Goal: Transaction & Acquisition: Purchase product/service

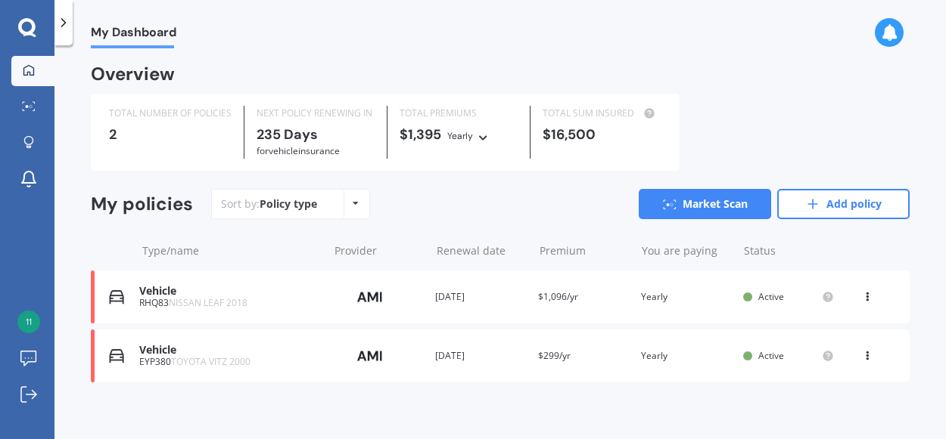
scroll to position [8, 0]
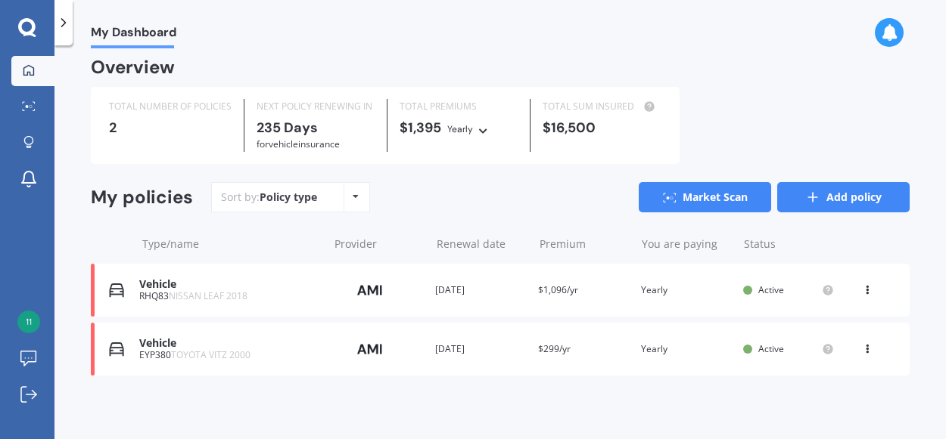
click at [823, 200] on link "Add policy" at bounding box center [843, 197] width 132 height 30
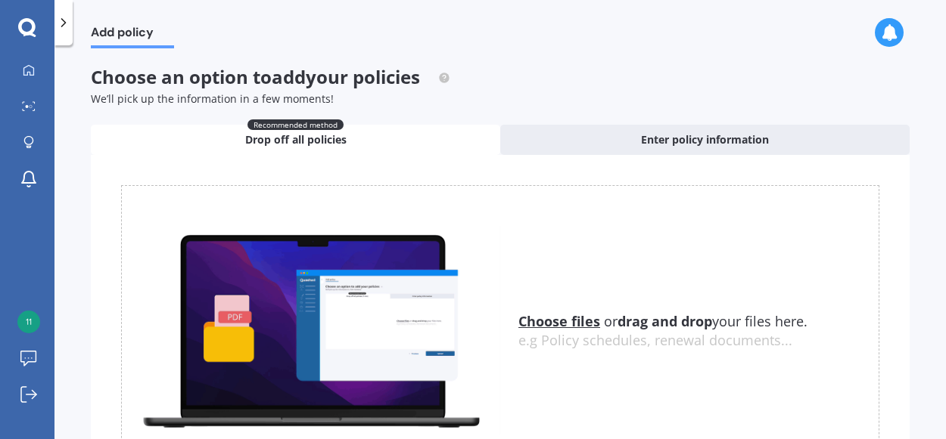
click at [321, 138] on span "Drop off all policies" at bounding box center [295, 139] width 101 height 15
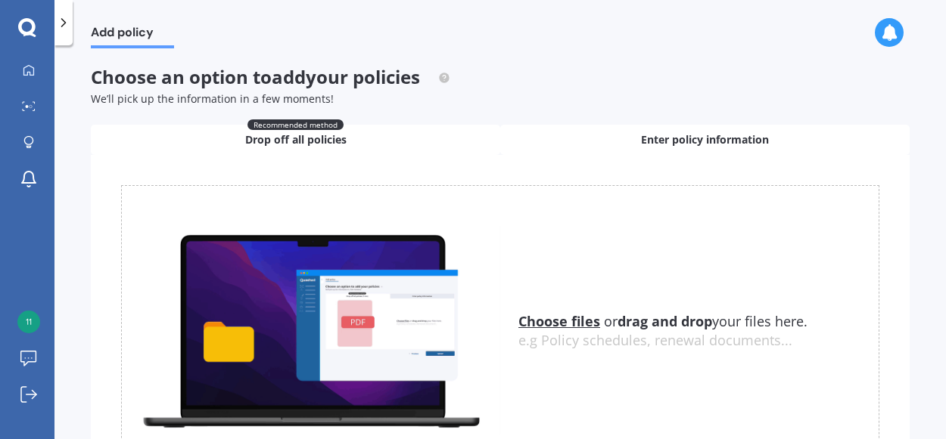
click at [628, 141] on div "Enter policy information" at bounding box center [704, 140] width 409 height 30
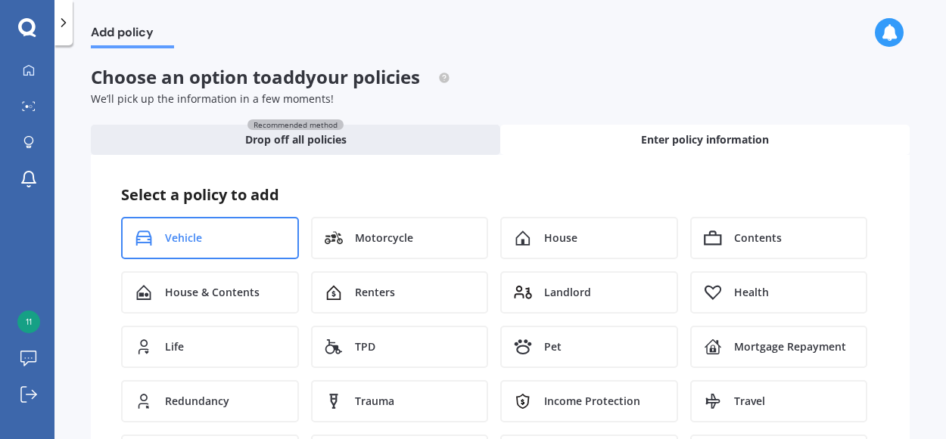
click at [202, 231] on div "Vehicle" at bounding box center [210, 238] width 178 height 42
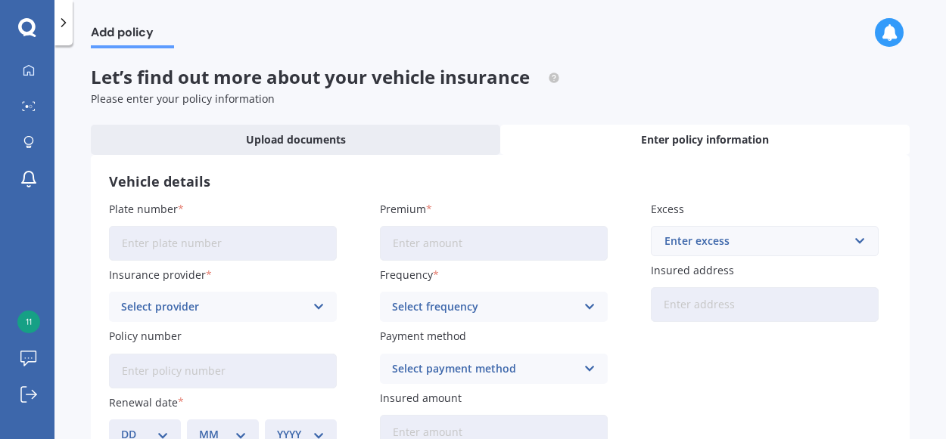
click at [200, 234] on input "Plate number" at bounding box center [223, 243] width 228 height 35
type input "NSU683"
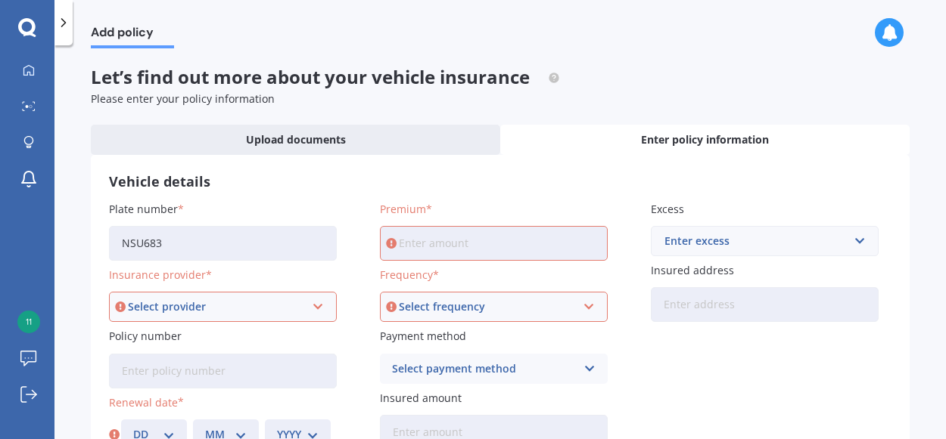
click at [31, 26] on icon at bounding box center [27, 28] width 18 height 20
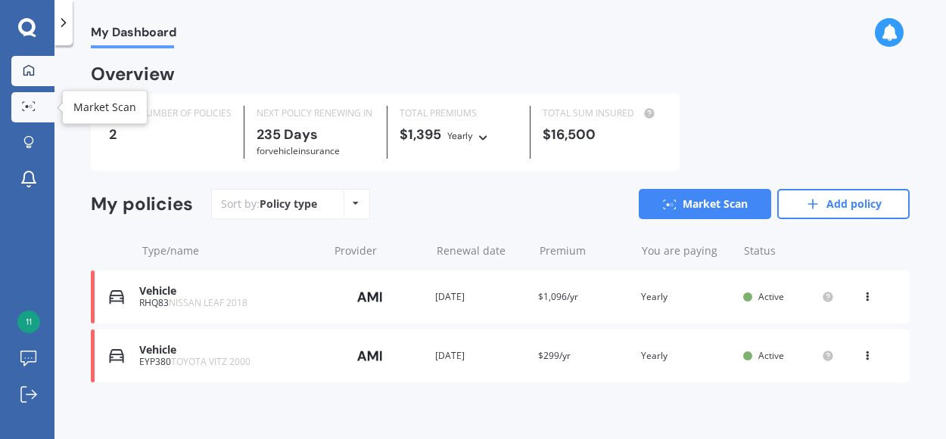
click at [30, 104] on icon at bounding box center [29, 106] width 14 height 10
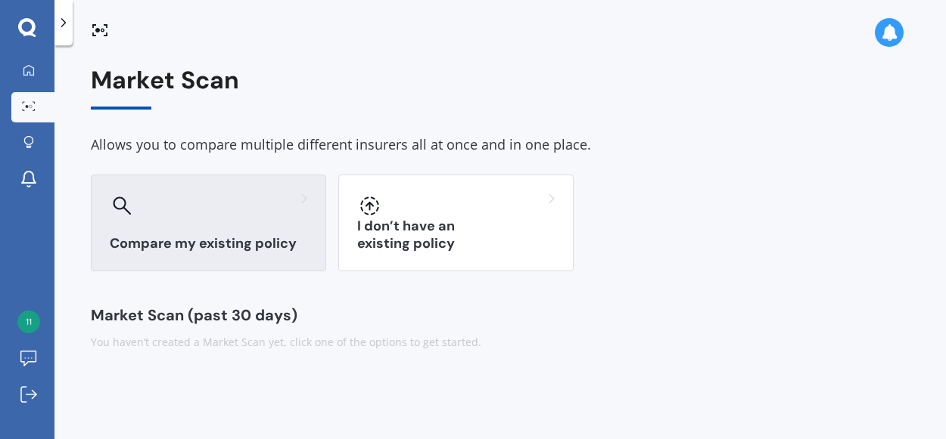
click at [162, 199] on div at bounding box center [208, 206] width 197 height 24
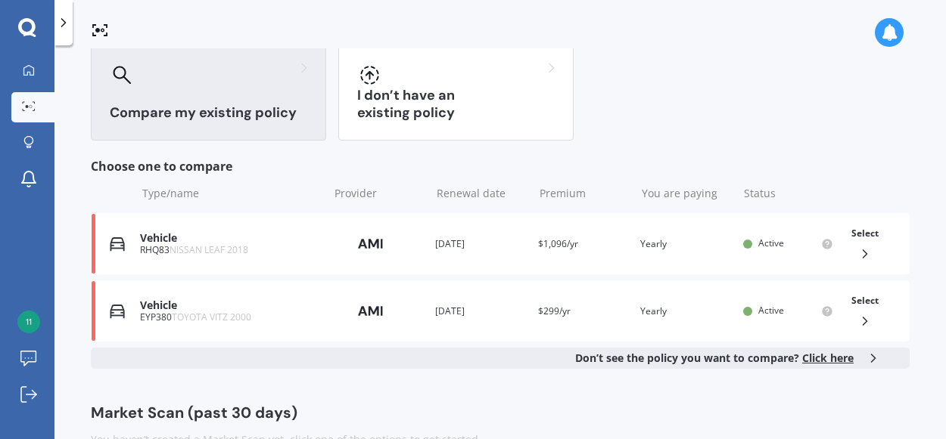
scroll to position [165, 0]
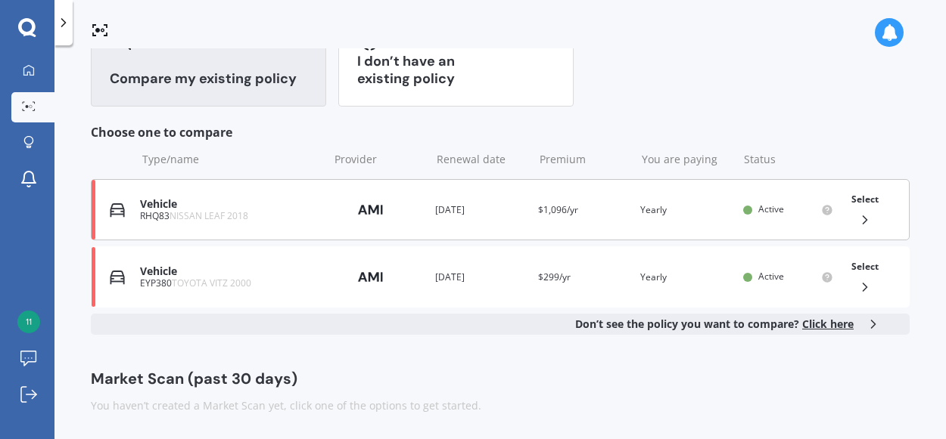
click at [179, 218] on span "NISSAN LEAF 2018" at bounding box center [208, 216] width 79 height 13
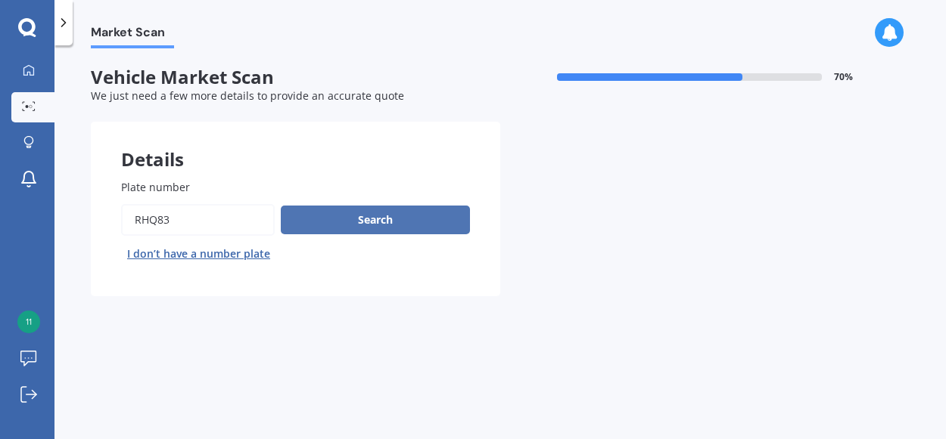
click at [359, 222] on button "Search" at bounding box center [375, 220] width 189 height 29
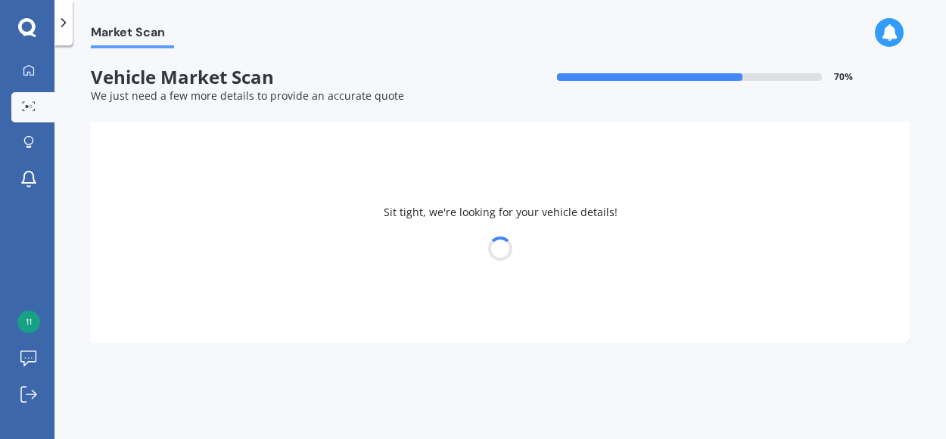
select select "NISSAN"
select select "LEAF"
select select "02"
select select "04"
select select "1964"
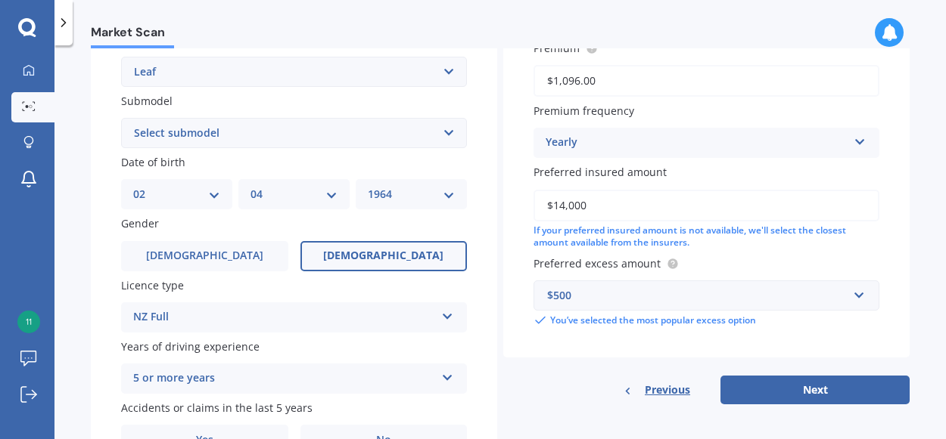
scroll to position [450, 0]
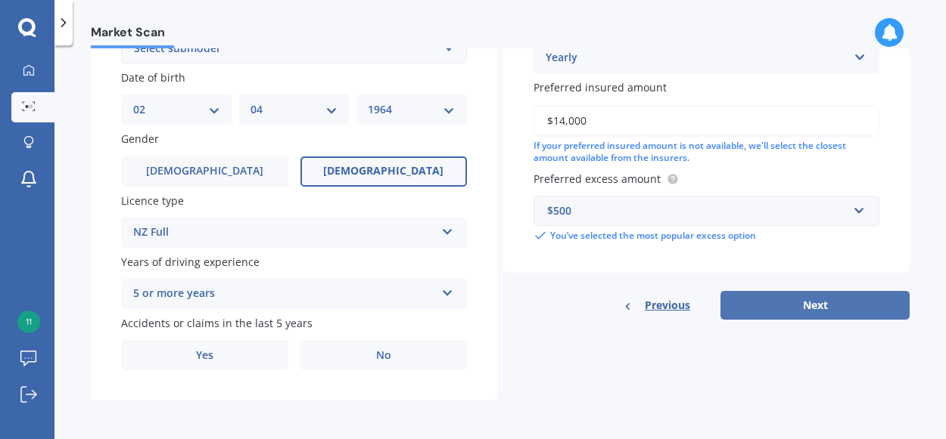
click at [765, 307] on button "Next" at bounding box center [814, 305] width 189 height 29
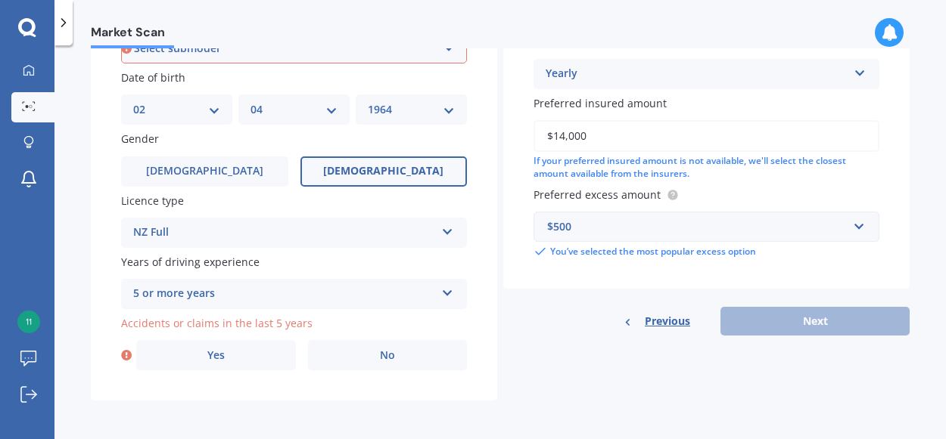
scroll to position [409, 0]
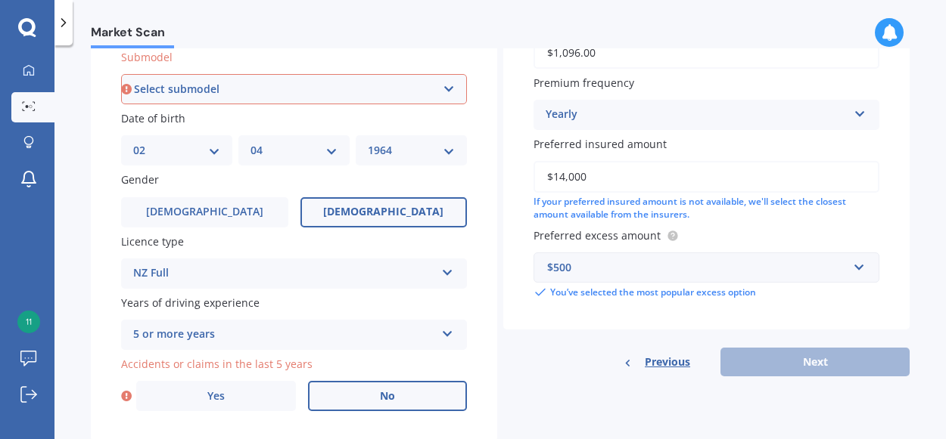
click at [415, 396] on label "No" at bounding box center [388, 396] width 160 height 30
click at [0, 0] on input "No" at bounding box center [0, 0] width 0 height 0
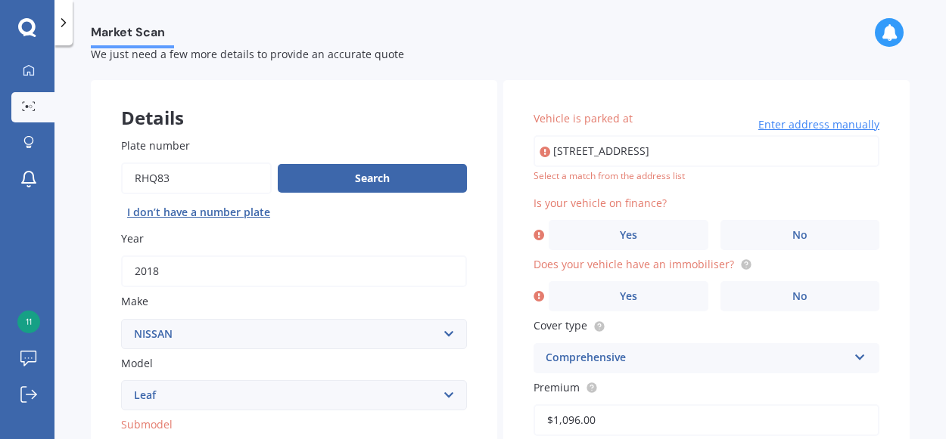
scroll to position [31, 0]
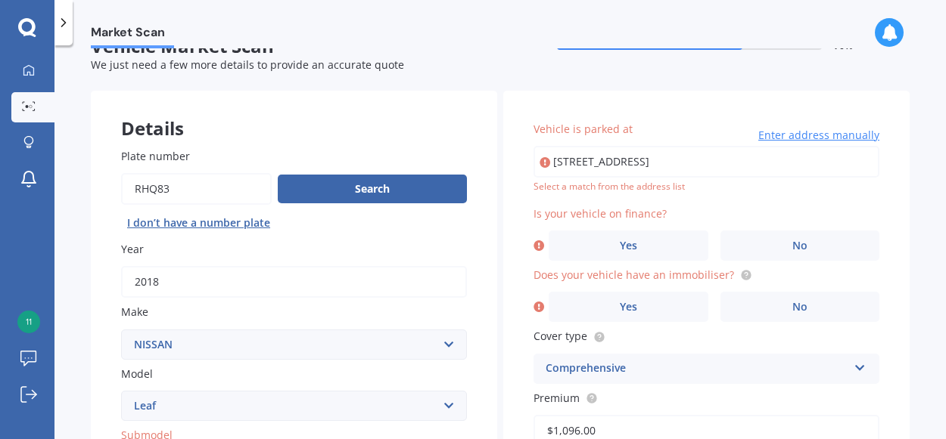
click at [755, 158] on input "[STREET_ADDRESS]" at bounding box center [706, 162] width 346 height 32
type input "[STREET_ADDRESS]"
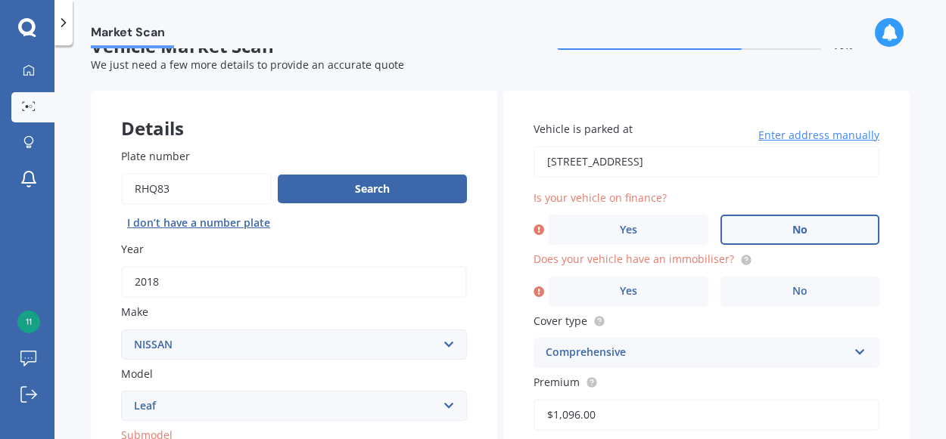
click at [762, 226] on label "No" at bounding box center [800, 230] width 160 height 30
click at [0, 0] on input "No" at bounding box center [0, 0] width 0 height 0
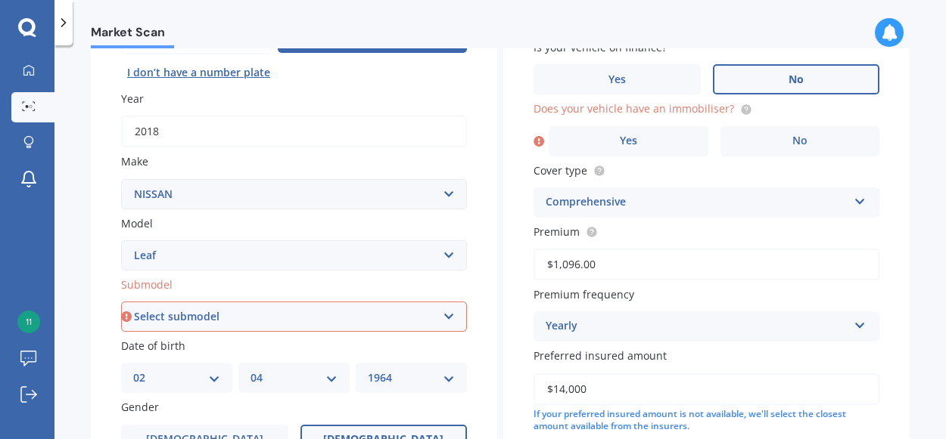
scroll to position [186, 0]
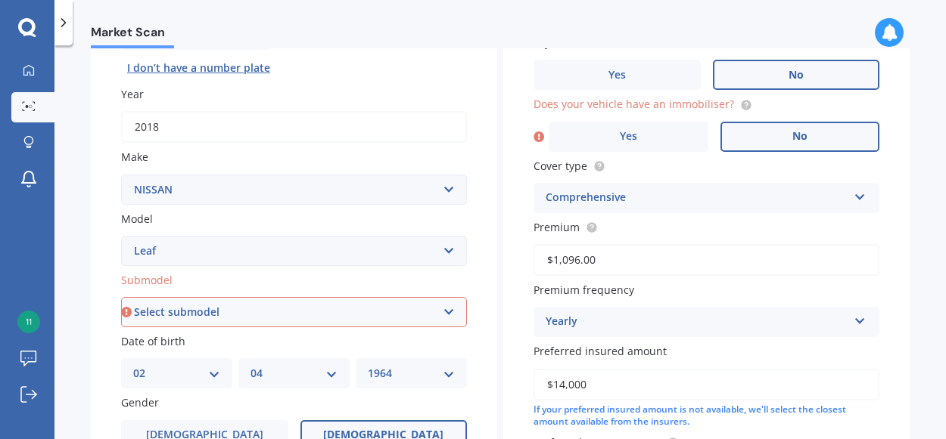
click at [749, 129] on label "No" at bounding box center [800, 137] width 160 height 30
click at [0, 0] on input "No" at bounding box center [0, 0] width 0 height 0
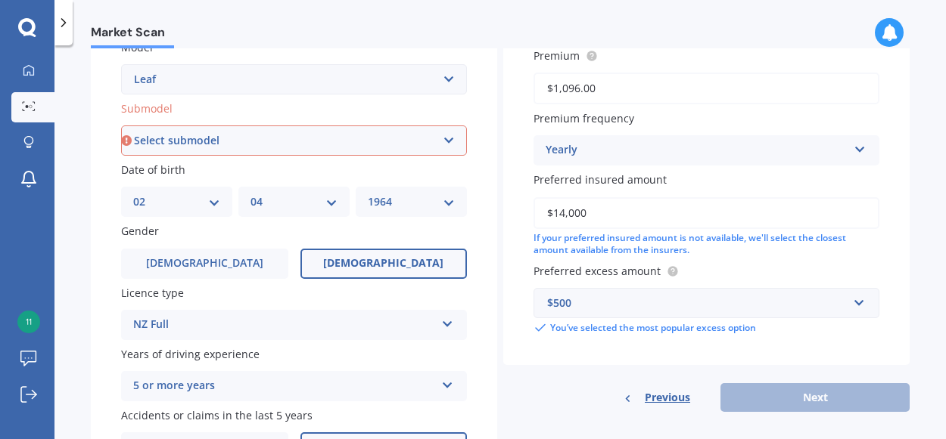
scroll to position [450, 0]
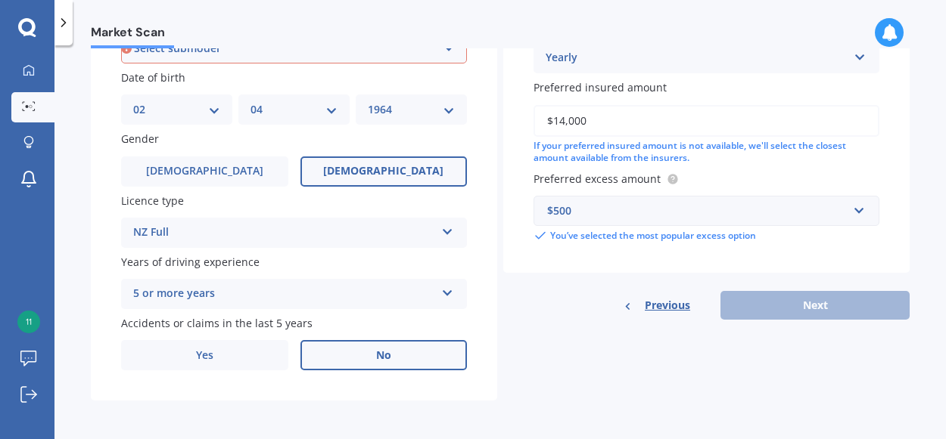
click at [734, 307] on div "Previous Next" at bounding box center [706, 305] width 406 height 29
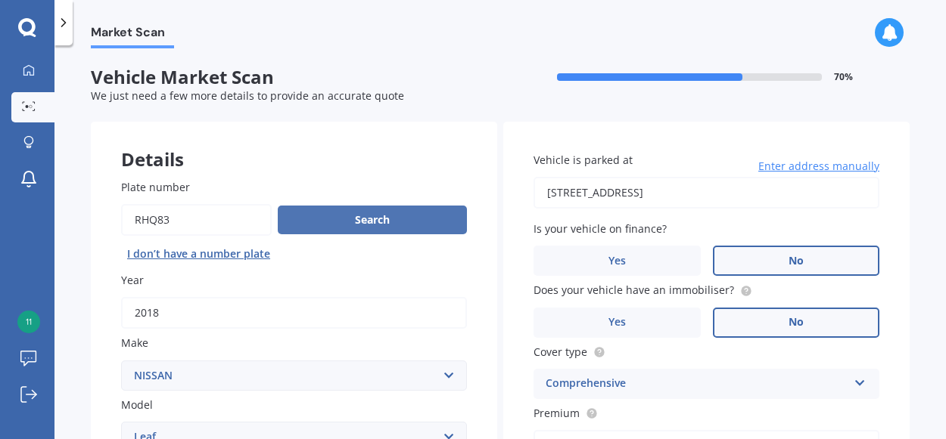
click at [400, 218] on button "Search" at bounding box center [372, 220] width 189 height 29
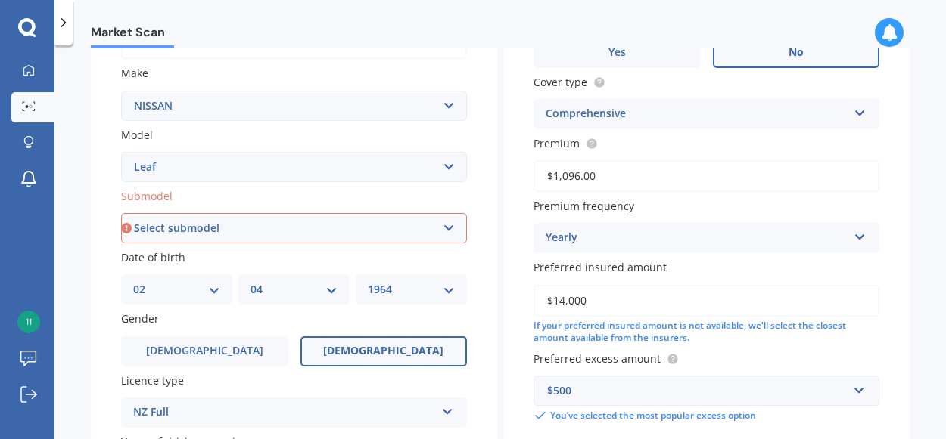
scroll to position [266, 0]
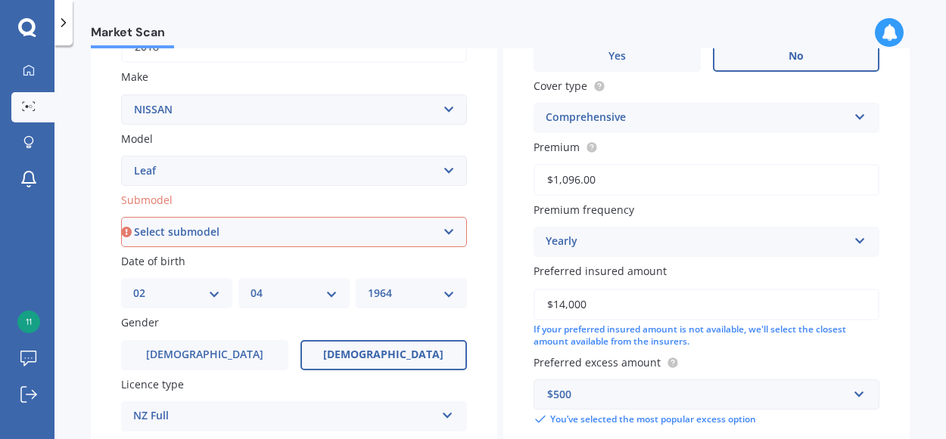
click at [372, 238] on select "Select submodel EV Hybrid" at bounding box center [294, 232] width 346 height 30
select select "EV"
click at [121, 217] on select "Select submodel EV Hybrid" at bounding box center [294, 232] width 346 height 30
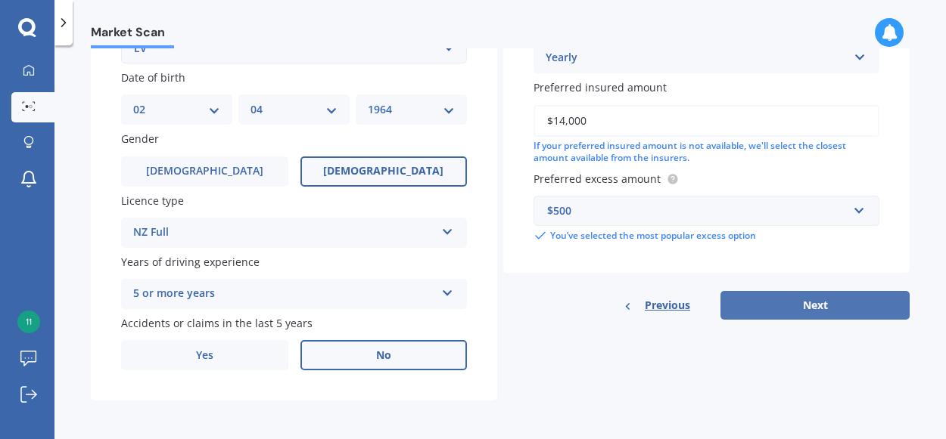
click at [818, 306] on button "Next" at bounding box center [814, 305] width 189 height 29
select select "02"
select select "04"
select select "1964"
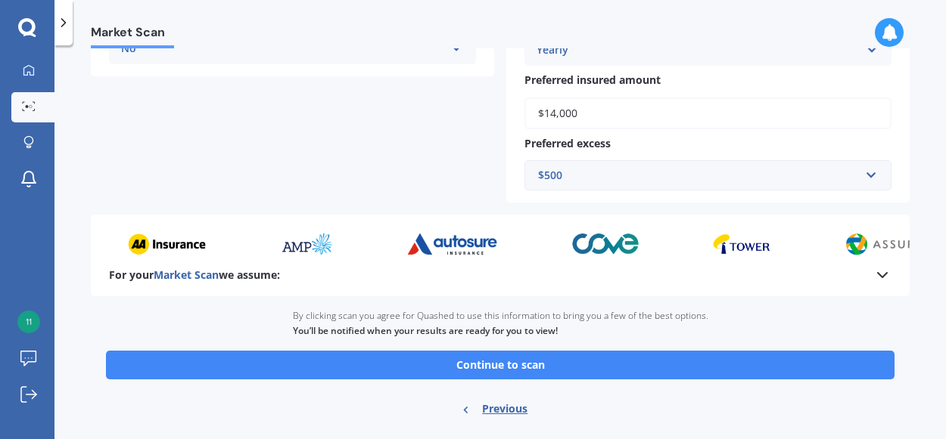
scroll to position [464, 0]
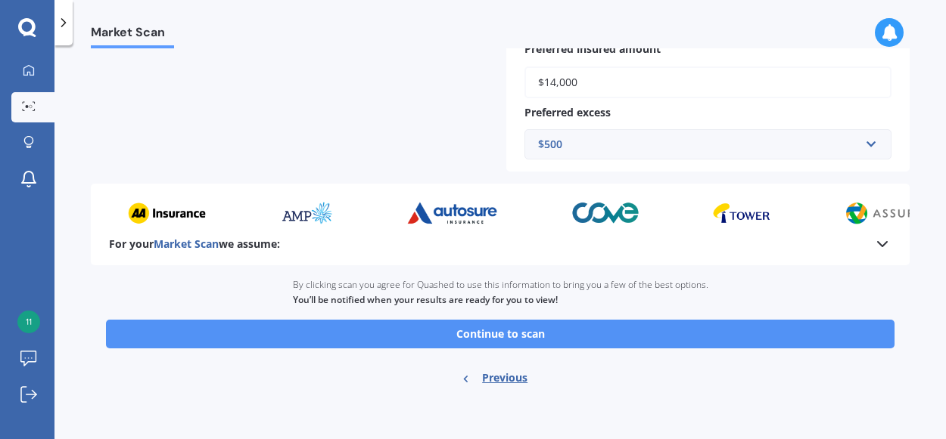
click at [585, 331] on button "Continue to scan" at bounding box center [500, 334] width 788 height 29
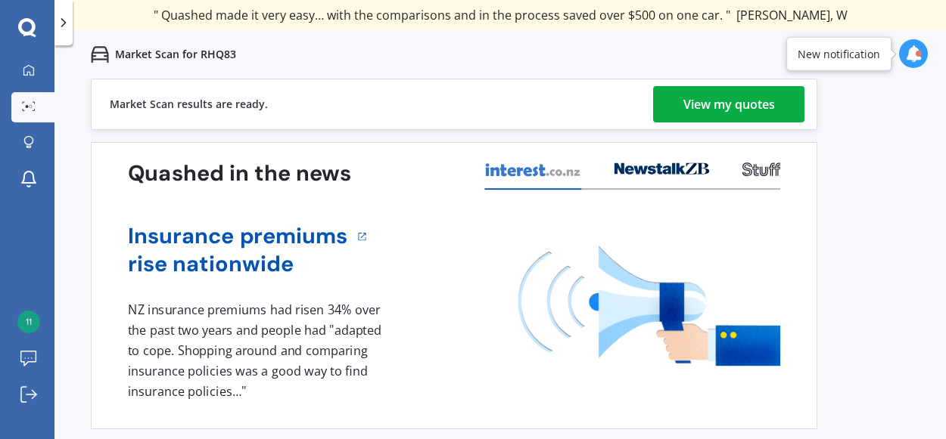
click at [739, 102] on div "View my quotes" at bounding box center [729, 104] width 92 height 36
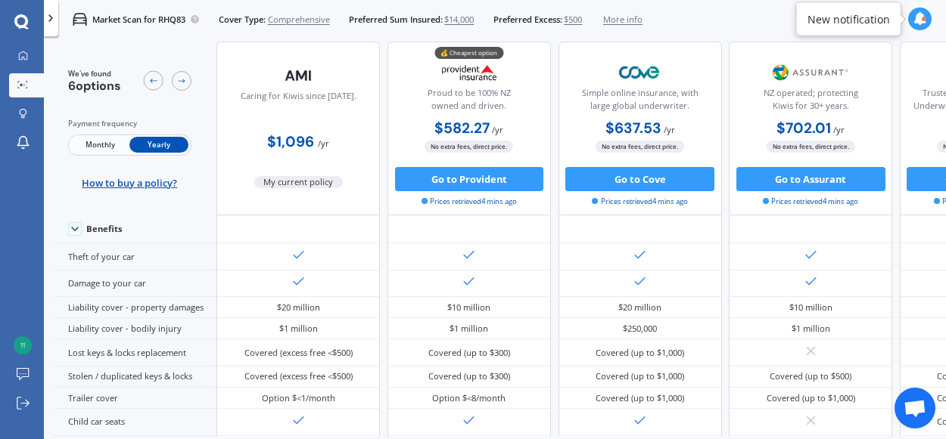
scroll to position [286, 0]
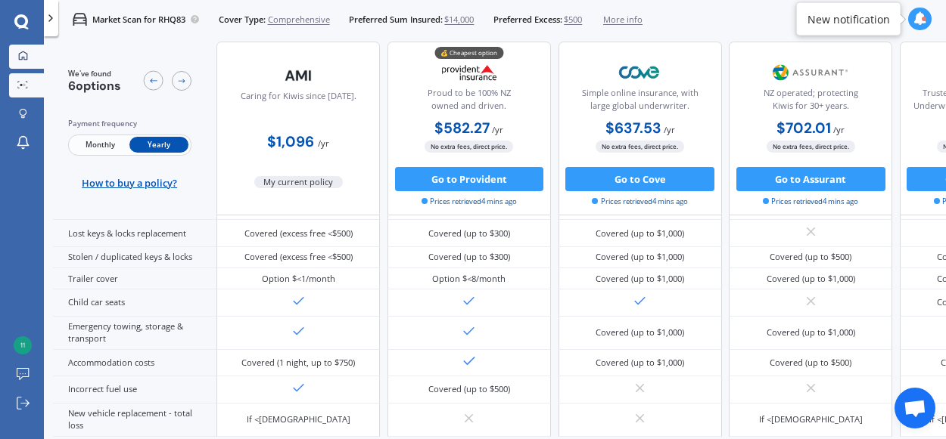
click at [23, 56] on icon at bounding box center [23, 56] width 10 height 10
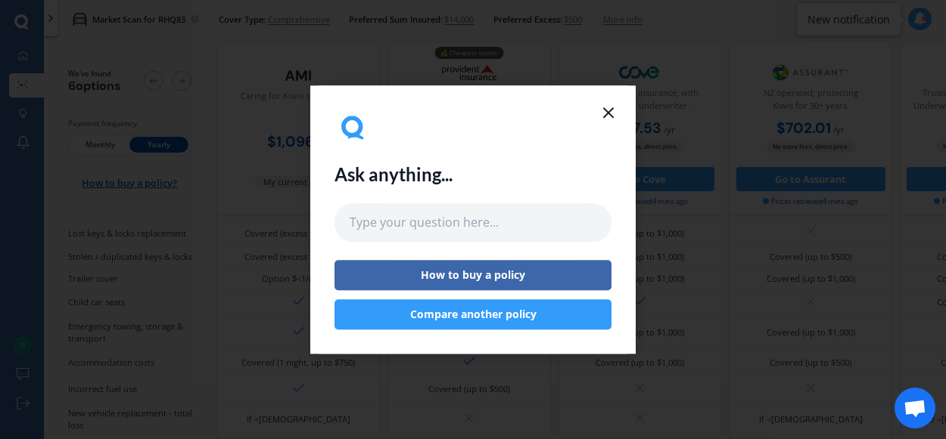
click at [459, 315] on button "Compare another policy" at bounding box center [472, 315] width 277 height 30
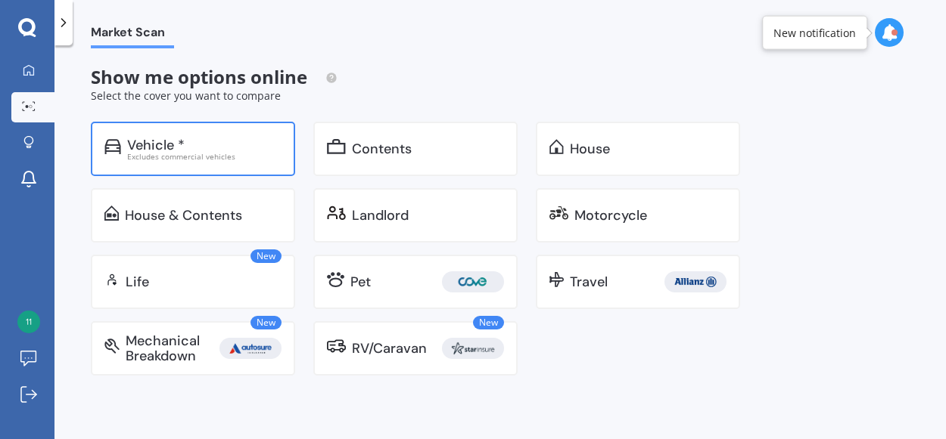
click at [221, 156] on div "Excludes commercial vehicles" at bounding box center [204, 157] width 154 height 8
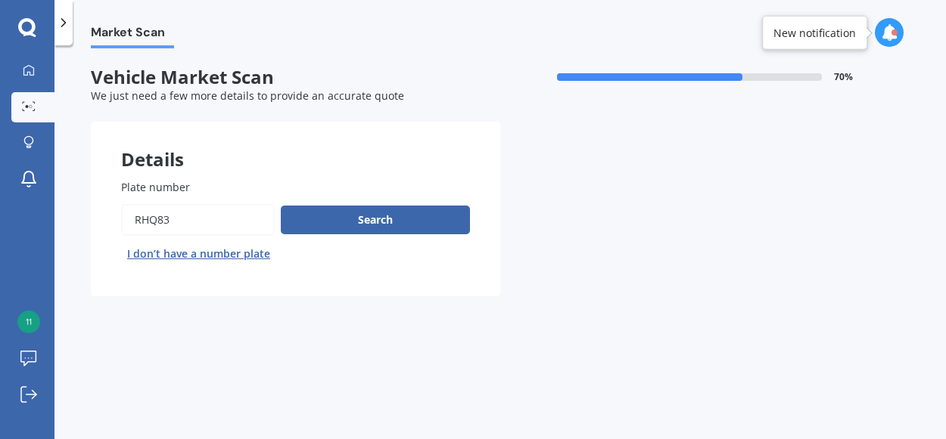
click at [248, 225] on input "Plate number" at bounding box center [198, 220] width 154 height 32
type input "R"
type input "NSU683"
click at [318, 222] on button "Search" at bounding box center [375, 220] width 189 height 29
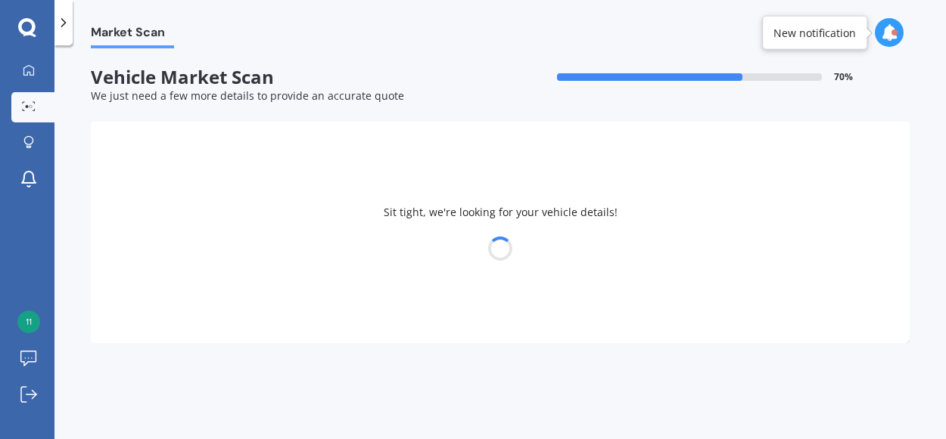
select select "NISSAN"
select select "SERENA"
select select "02"
select select "04"
select select "1964"
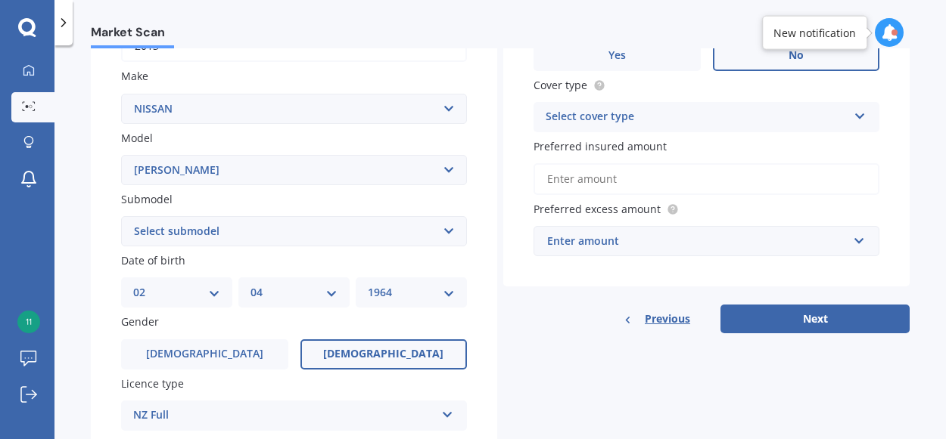
scroll to position [271, 0]
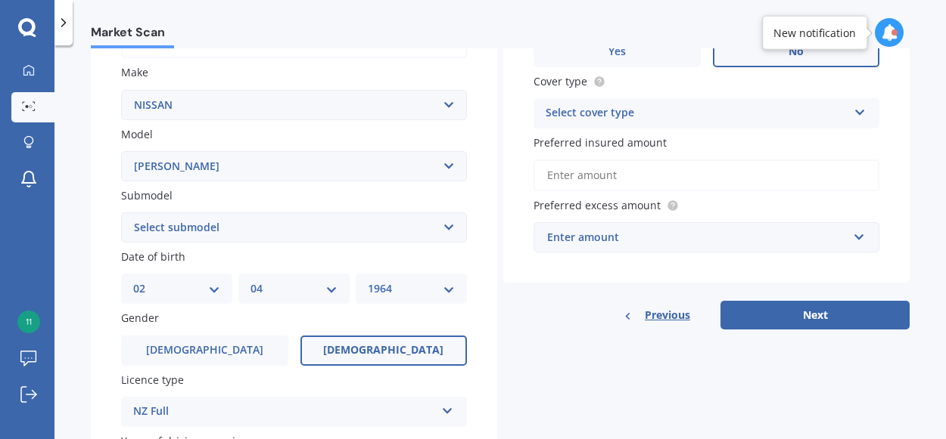
click at [218, 289] on select "DD 01 02 03 04 05 06 07 08 09 10 11 12 13 14 15 16 17 18 19 20 21 22 23 24 25 2…" at bounding box center [176, 289] width 87 height 17
select select "03"
click at [133, 281] on select "DD 01 02 03 04 05 06 07 08 09 10 11 12 13 14 15 16 17 18 19 20 21 22 23 24 25 2…" at bounding box center [176, 289] width 87 height 17
click at [328, 286] on select "MM 01 02 03 04 05 06 07 08 09 10 11 12" at bounding box center [293, 289] width 87 height 17
select select "09"
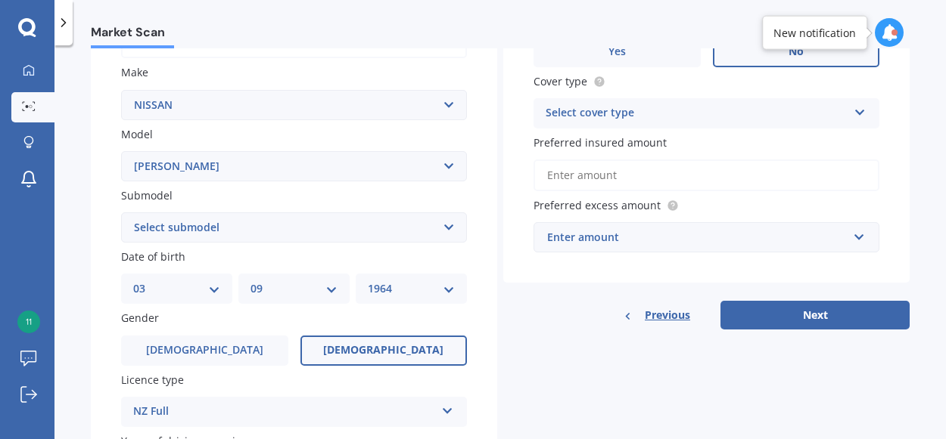
click at [250, 281] on select "MM 01 02 03 04 05 06 07 08 09 10 11 12" at bounding box center [293, 289] width 87 height 17
click at [431, 295] on select "YYYY 2025 2024 2023 2022 2021 2020 2019 2018 2017 2016 2015 2014 2013 2012 2011…" at bounding box center [411, 289] width 87 height 17
select select "1969"
click at [368, 281] on select "YYYY 2025 2024 2023 2022 2021 2020 2019 2018 2017 2016 2015 2014 2013 2012 2011…" at bounding box center [411, 289] width 87 height 17
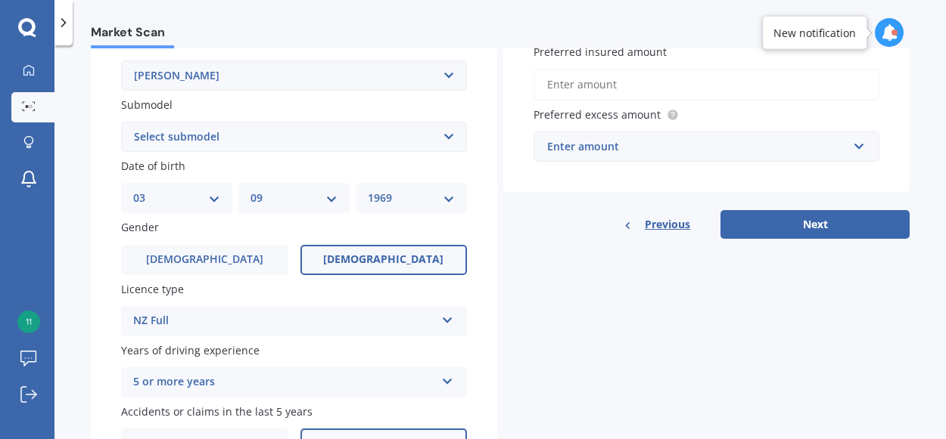
scroll to position [365, 0]
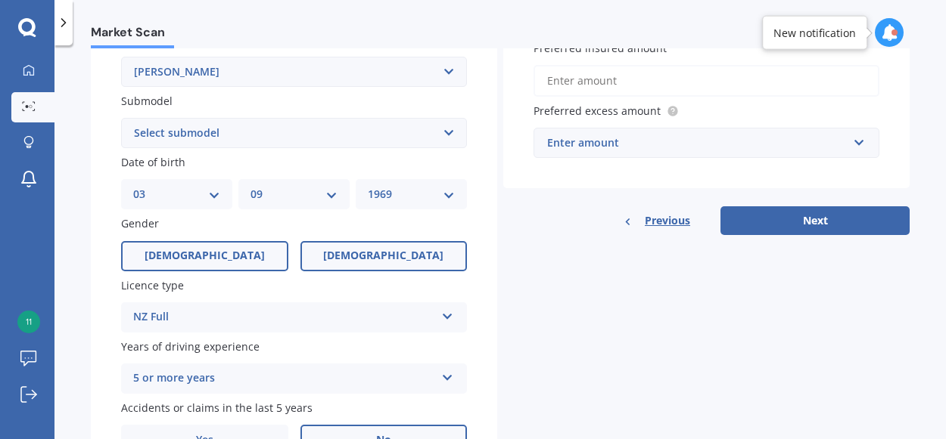
click at [241, 257] on label "[DEMOGRAPHIC_DATA]" at bounding box center [204, 256] width 167 height 30
click at [0, 0] on input "[DEMOGRAPHIC_DATA]" at bounding box center [0, 0] width 0 height 0
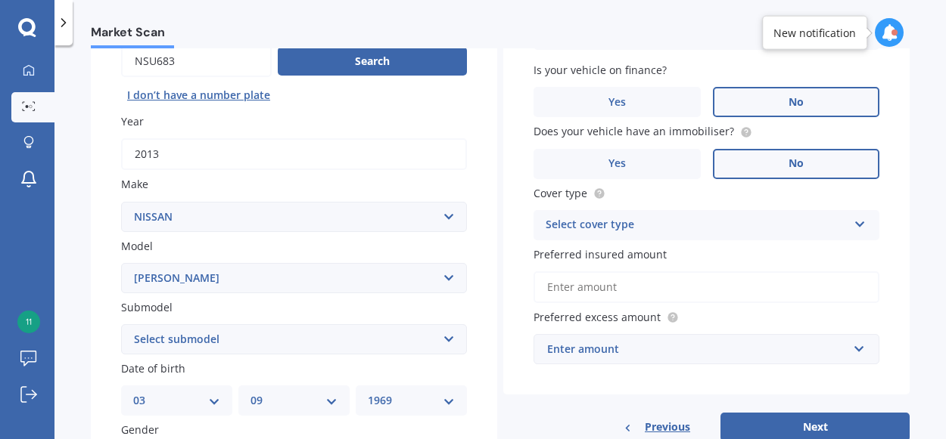
scroll to position [0, 0]
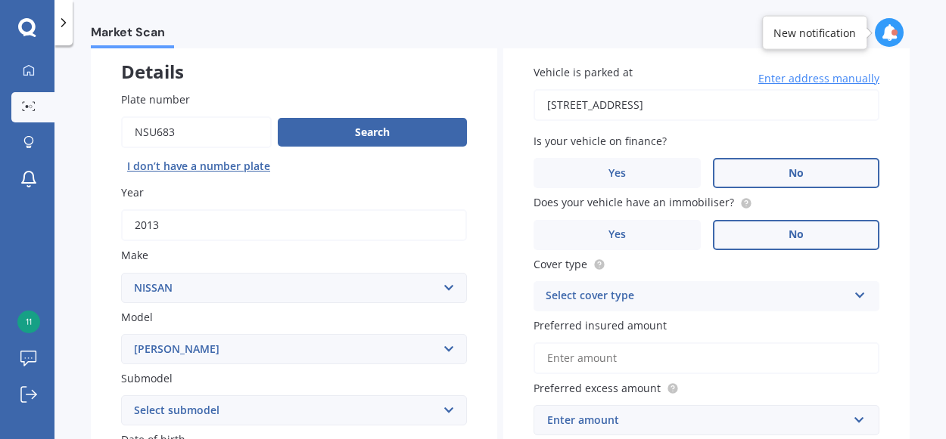
click at [480, 210] on div "Plate number Search I don’t have a number plate Year [DATE] Make Select make AC…" at bounding box center [294, 412] width 406 height 703
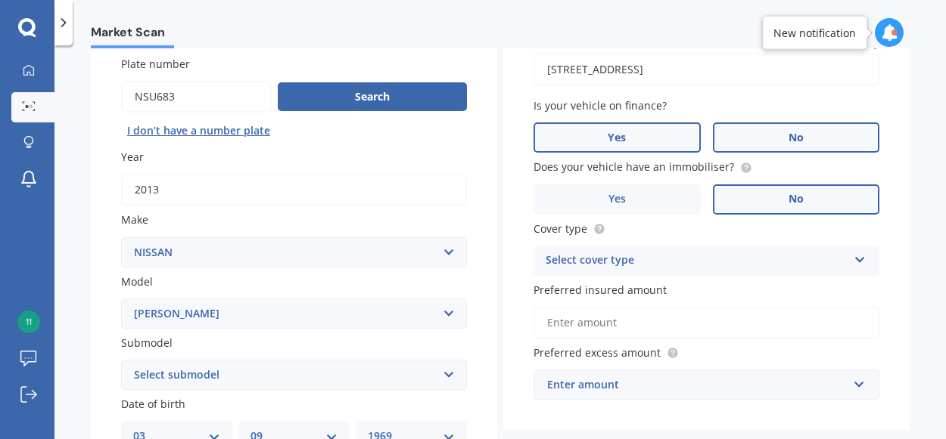
scroll to position [125, 0]
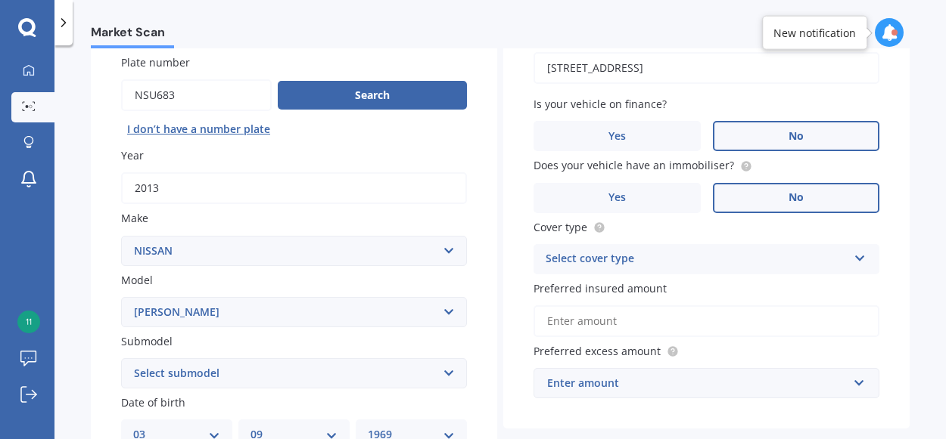
click at [647, 255] on div "Select cover type" at bounding box center [696, 259] width 302 height 18
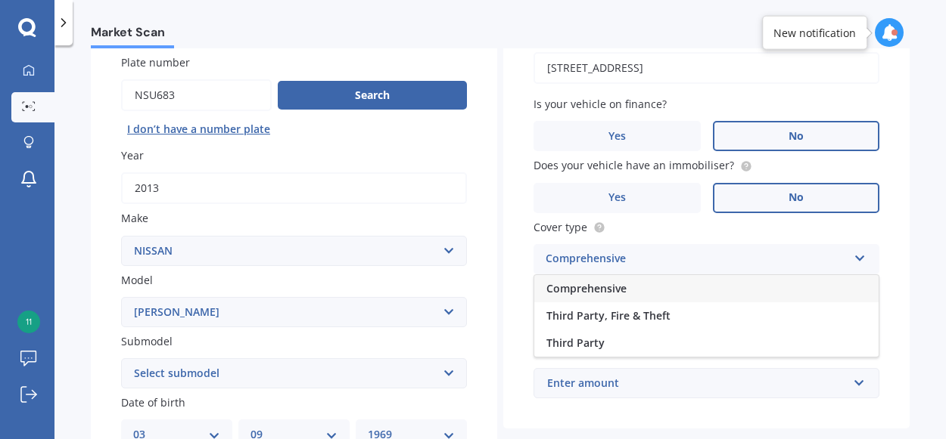
click at [638, 287] on div "Comprehensive" at bounding box center [706, 288] width 344 height 27
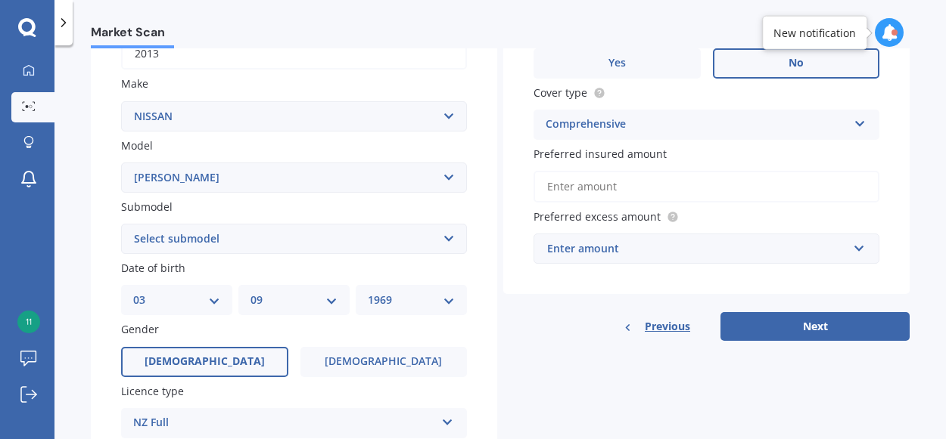
scroll to position [262, 0]
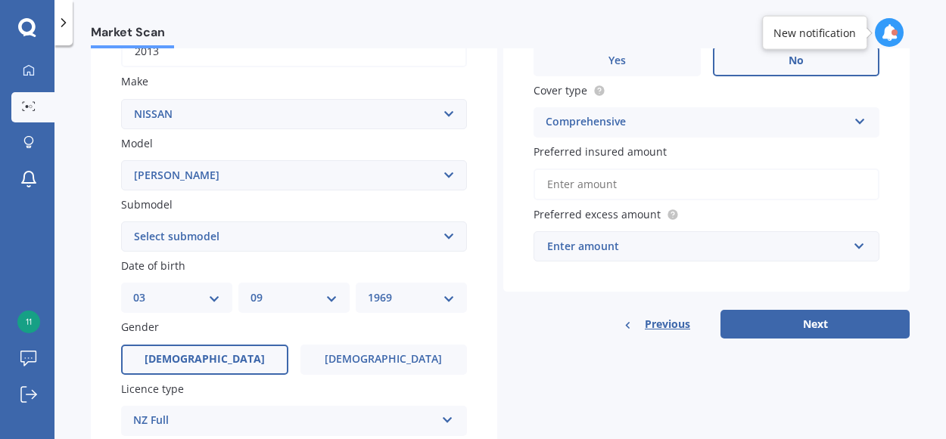
click at [632, 186] on input "Preferred insured amount" at bounding box center [706, 185] width 346 height 32
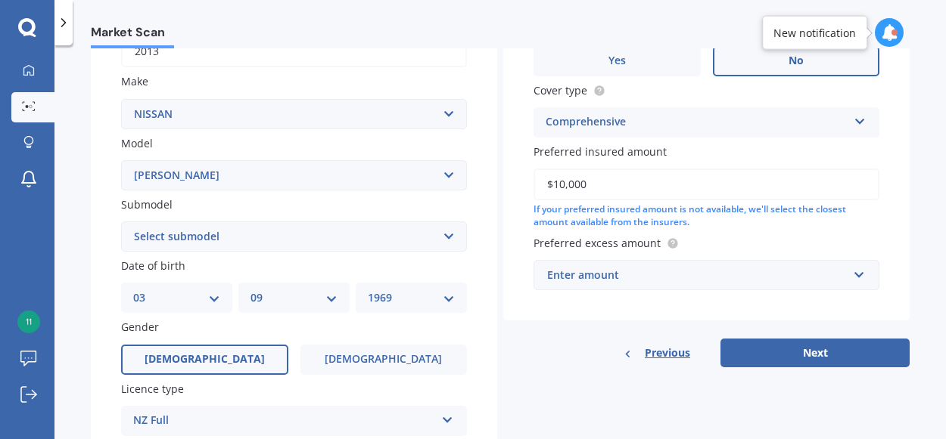
type input "$10,000"
click at [623, 279] on div "Enter amount" at bounding box center [697, 275] width 300 height 17
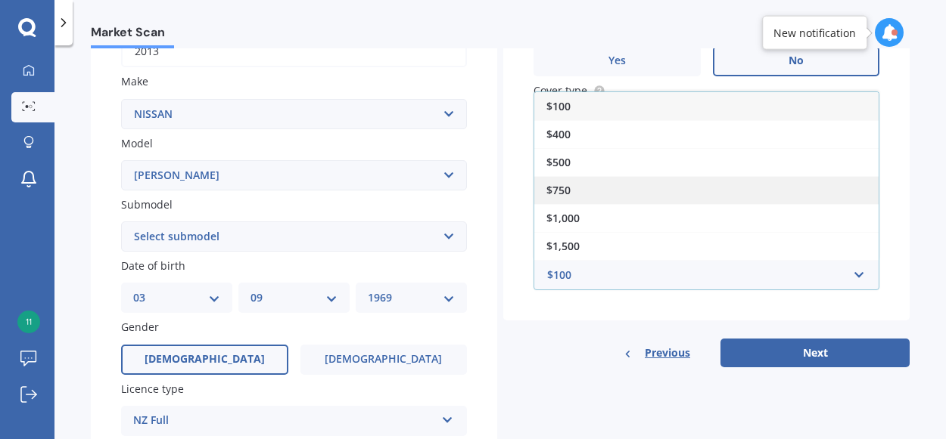
click at [620, 184] on div "$750" at bounding box center [706, 190] width 344 height 28
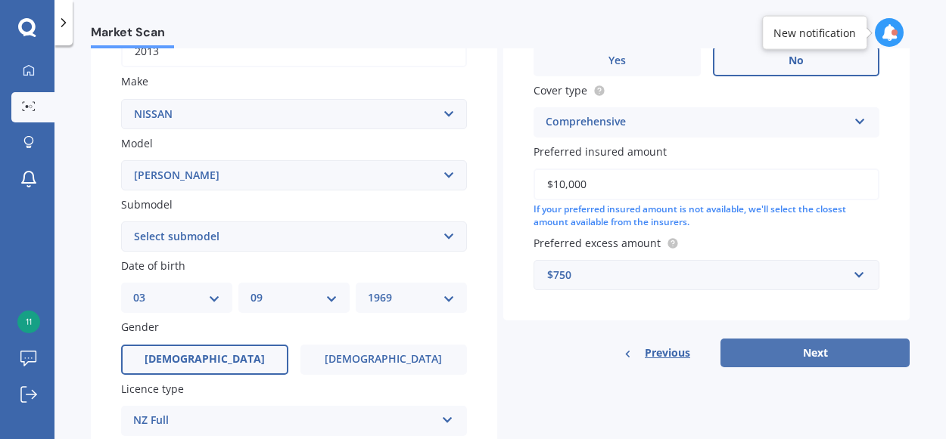
click at [761, 352] on button "Next" at bounding box center [814, 353] width 189 height 29
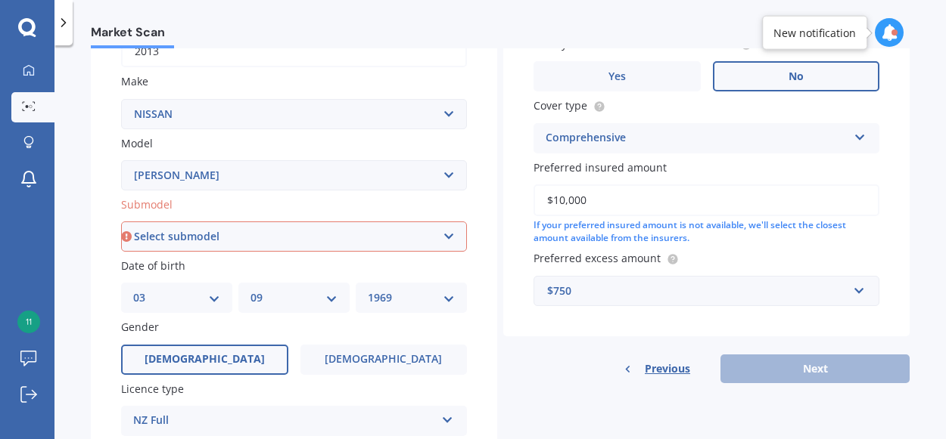
click at [384, 237] on select "Select submodel (All other) Hybrid Petrol Turbo Diesel" at bounding box center [294, 237] width 346 height 30
select select "HYBRID"
click at [121, 222] on select "Select submodel (All other) Hybrid Petrol Turbo Diesel" at bounding box center [294, 237] width 346 height 30
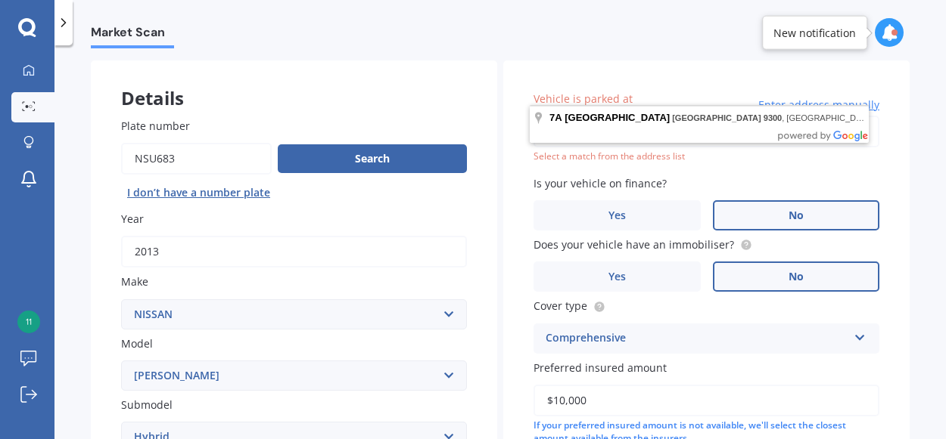
scroll to position [59, 0]
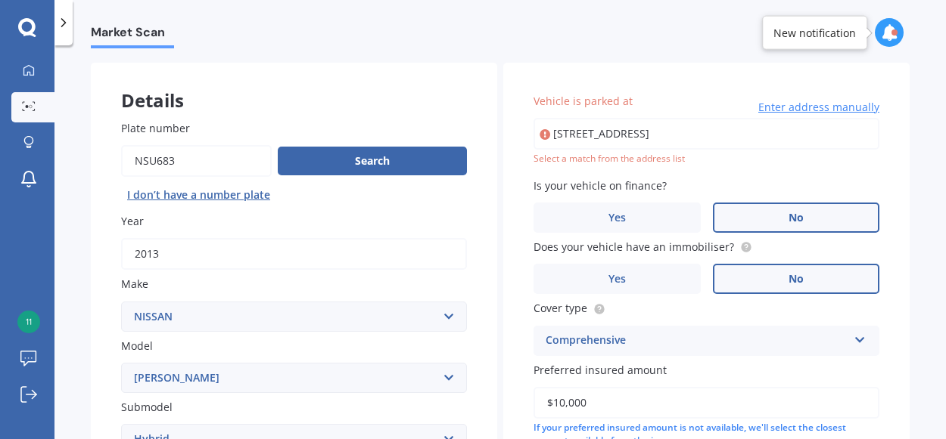
type input "[STREET_ADDRESS]"
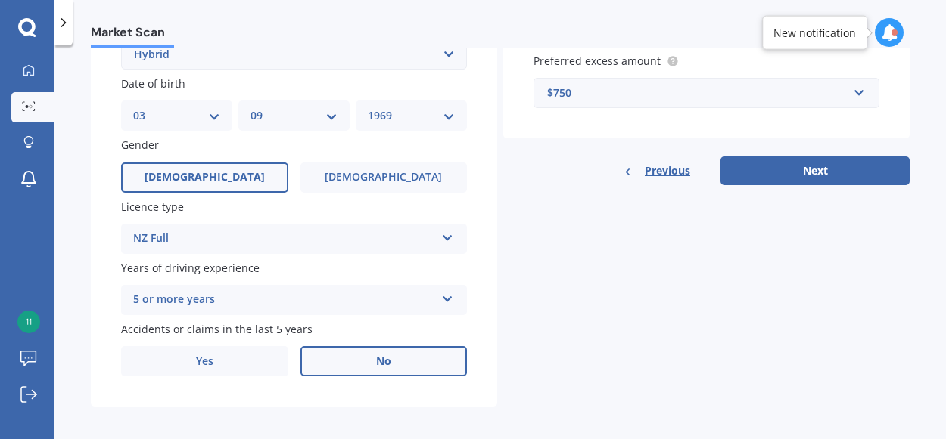
scroll to position [450, 0]
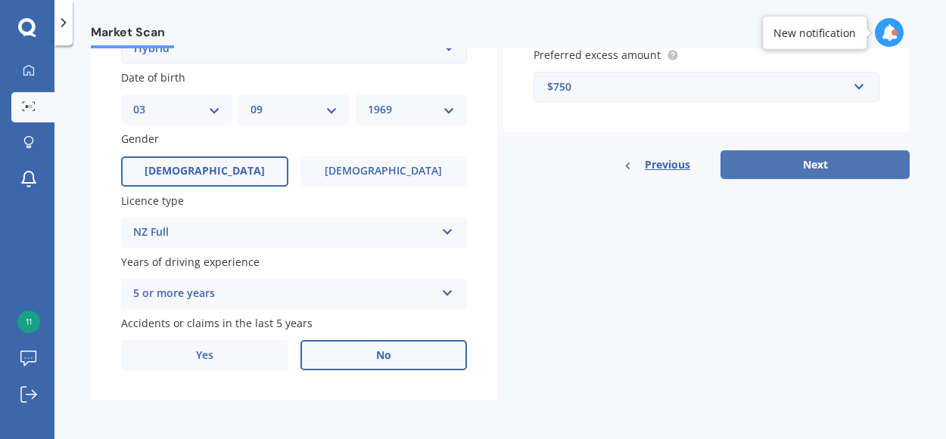
click at [790, 168] on button "Next" at bounding box center [814, 165] width 189 height 29
select select "03"
select select "09"
select select "1969"
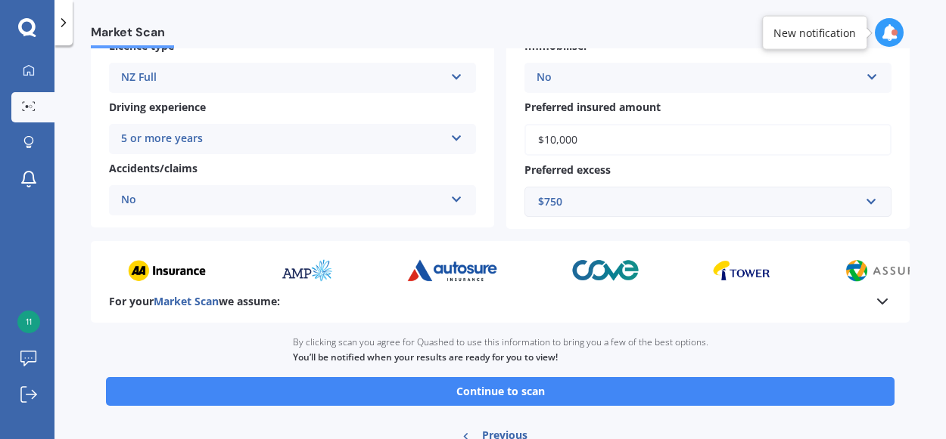
scroll to position [340, 0]
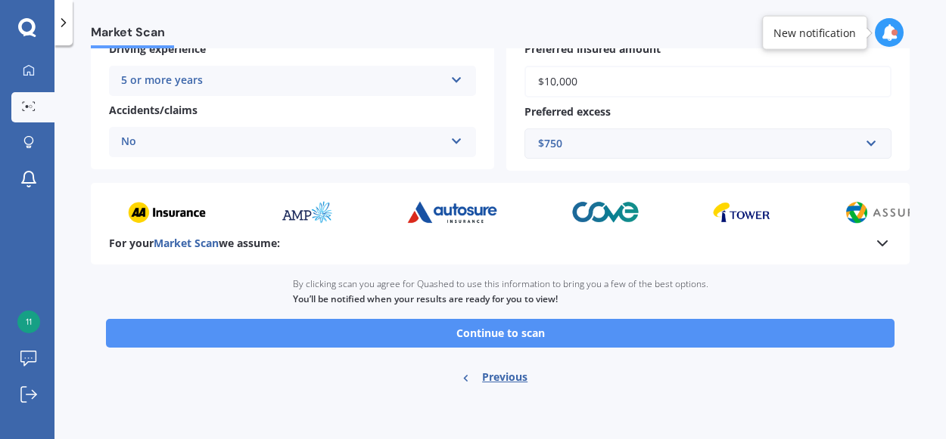
click at [539, 331] on button "Continue to scan" at bounding box center [500, 333] width 788 height 29
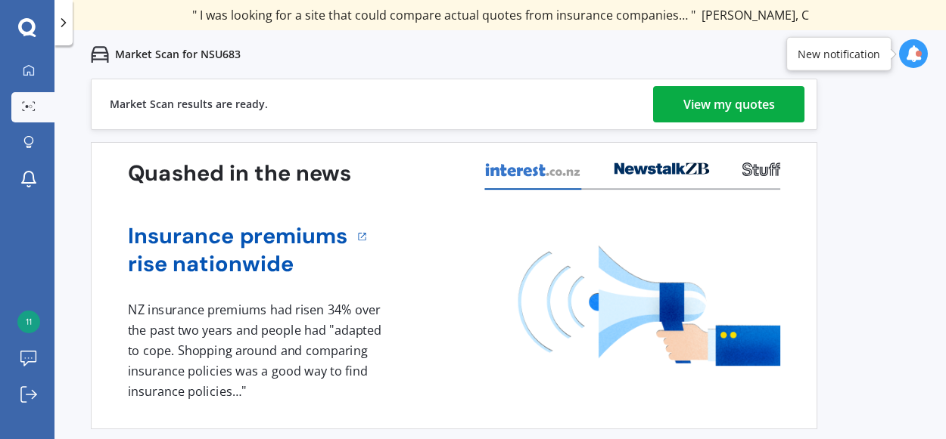
click at [748, 103] on div "View my quotes" at bounding box center [729, 104] width 92 height 36
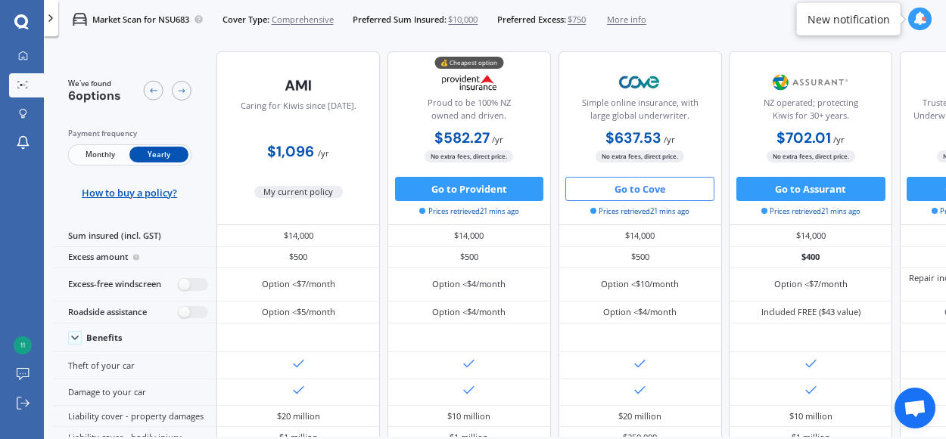
click at [645, 189] on button "Go to Cove" at bounding box center [639, 189] width 149 height 24
